Goal: Subscribe to service/newsletter

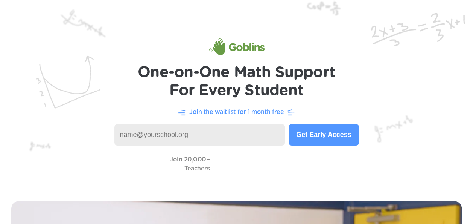
click at [234, 137] on input at bounding box center [200, 134] width 171 height 21
type input "[PERSON_NAME][EMAIL_ADDRESS][PERSON_NAME][DOMAIN_NAME]"
click at [306, 137] on button "Get Early Access" at bounding box center [324, 134] width 70 height 21
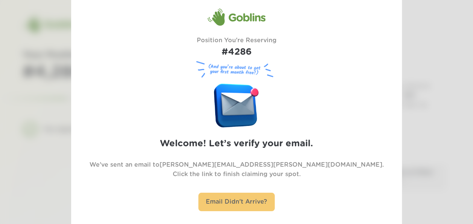
click at [211, 205] on div "Email Didn't Arrive?" at bounding box center [237, 201] width 76 height 18
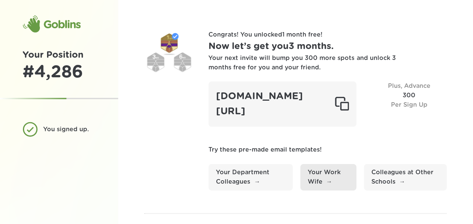
click at [319, 177] on link "Your Work Wife" at bounding box center [329, 177] width 56 height 26
click at [338, 145] on p "Try these pre-made email templates!" at bounding box center [328, 149] width 238 height 9
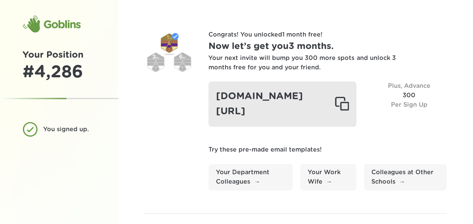
click at [344, 102] on div at bounding box center [342, 103] width 14 height 15
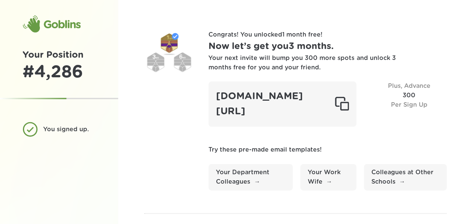
scroll to position [103, 0]
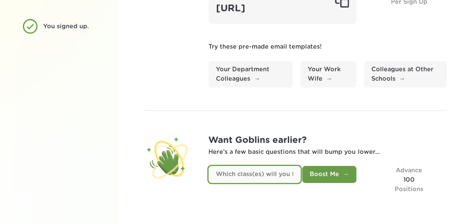
click at [240, 176] on input "text" at bounding box center [255, 174] width 92 height 17
click at [254, 179] on input "text" at bounding box center [255, 174] width 92 height 17
type input "6th Grade Math"
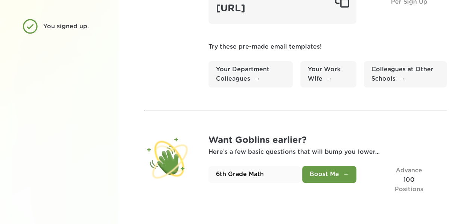
click at [322, 176] on button "Boost Me" at bounding box center [329, 174] width 54 height 17
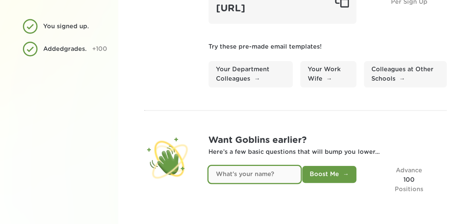
click at [273, 171] on input "text" at bounding box center [255, 174] width 92 height 17
type input "Elizabeth"
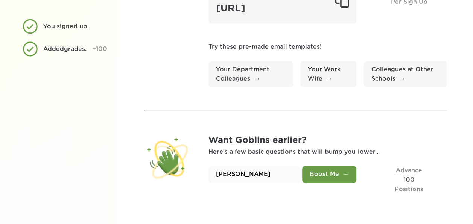
click at [338, 169] on button "Boost Me" at bounding box center [329, 174] width 54 height 17
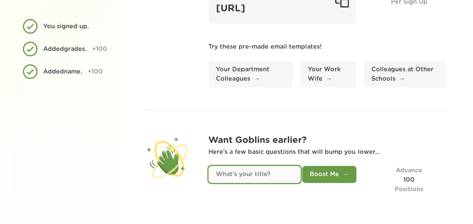
click at [275, 176] on input "text" at bounding box center [255, 174] width 92 height 17
type input "Teacher"
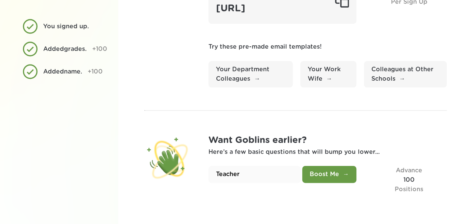
click at [342, 172] on button "Boost Me" at bounding box center [329, 174] width 54 height 17
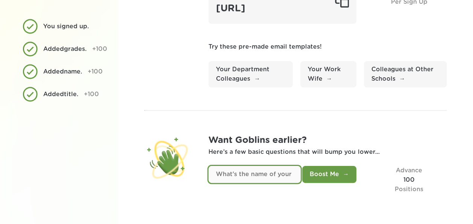
click at [260, 176] on input "text" at bounding box center [255, 174] width 92 height 17
type input "West Greene Middle"
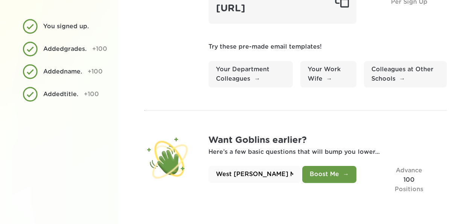
click at [334, 172] on button "Boost Me" at bounding box center [329, 174] width 54 height 17
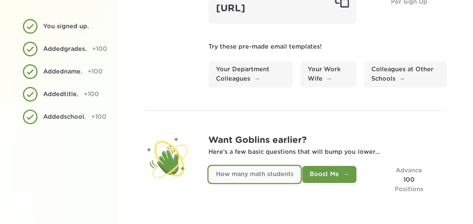
click at [283, 172] on input "text" at bounding box center [255, 174] width 92 height 17
drag, startPoint x: 283, startPoint y: 172, endPoint x: 166, endPoint y: 190, distance: 118.9
click at [166, 190] on section "Want Goblins earlier? Here’s a few basic questions that will bump you lower... …" at bounding box center [296, 163] width 302 height 61
type input "75"
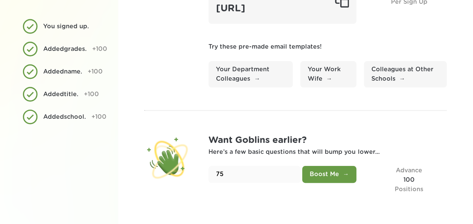
click at [322, 177] on button "Boost Me" at bounding box center [329, 174] width 54 height 17
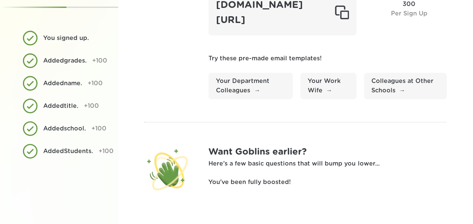
scroll to position [0, 0]
